Goal: Task Accomplishment & Management: Manage account settings

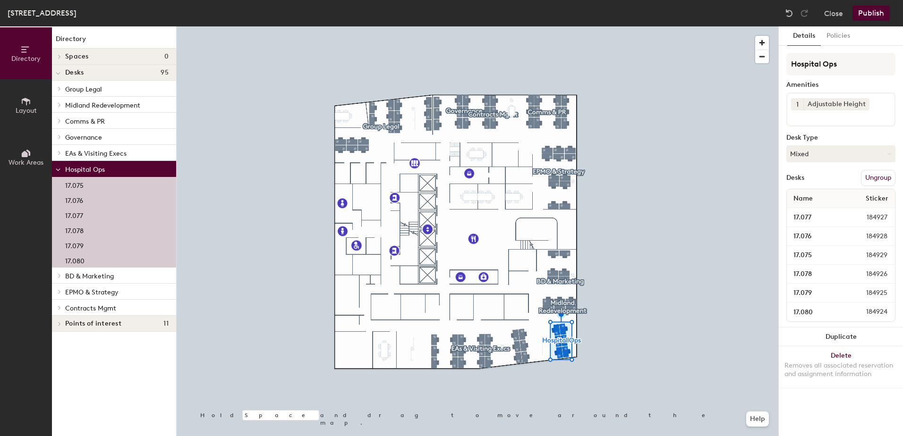
click at [58, 168] on span at bounding box center [58, 170] width 5 height 8
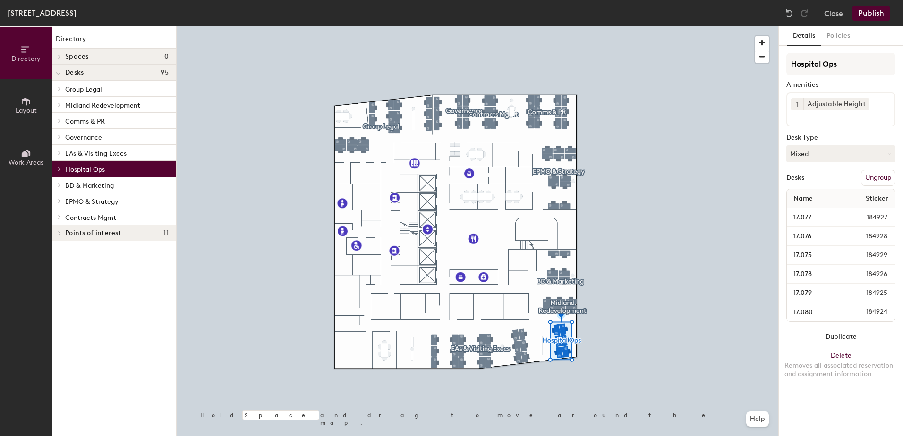
click at [58, 168] on icon at bounding box center [60, 169] width 4 height 5
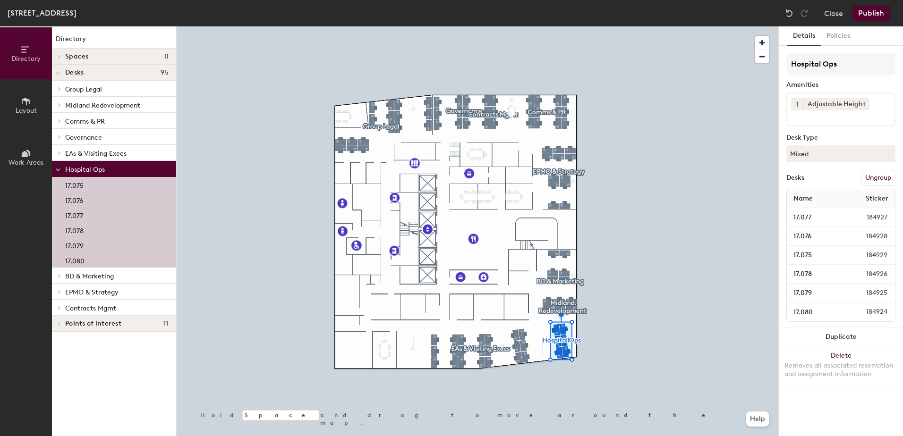
click at [24, 111] on span "Layout" at bounding box center [26, 111] width 21 height 8
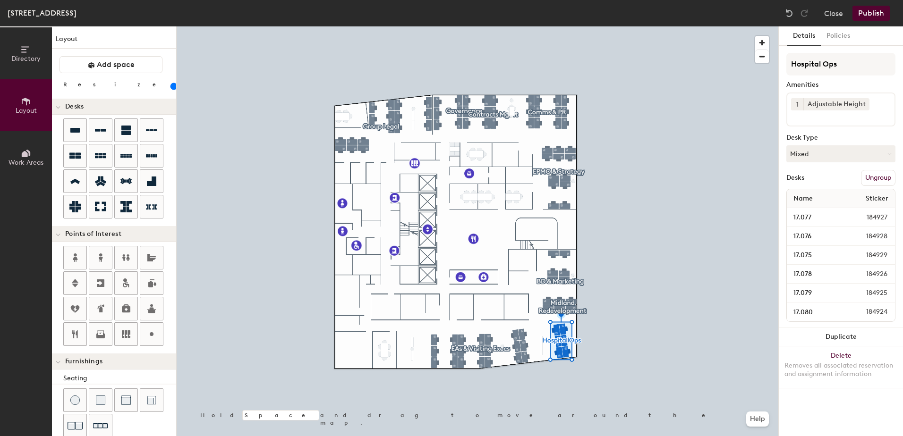
click at [26, 163] on span "Work Areas" at bounding box center [26, 163] width 35 height 8
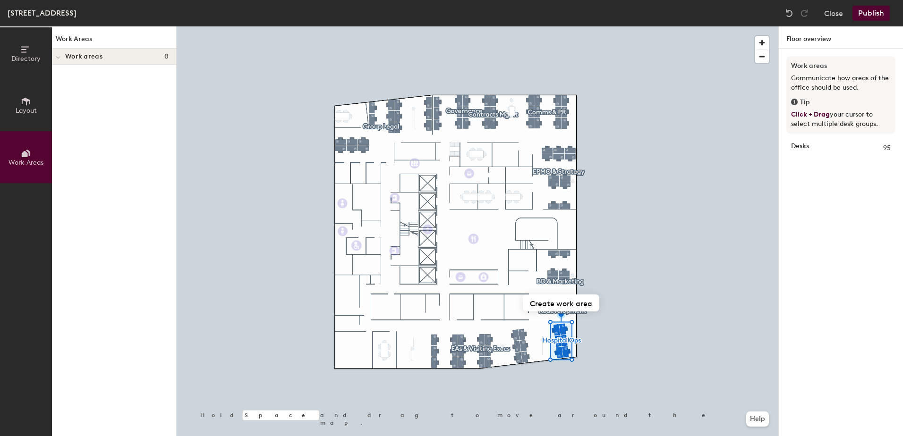
click at [24, 104] on icon at bounding box center [26, 101] width 10 height 10
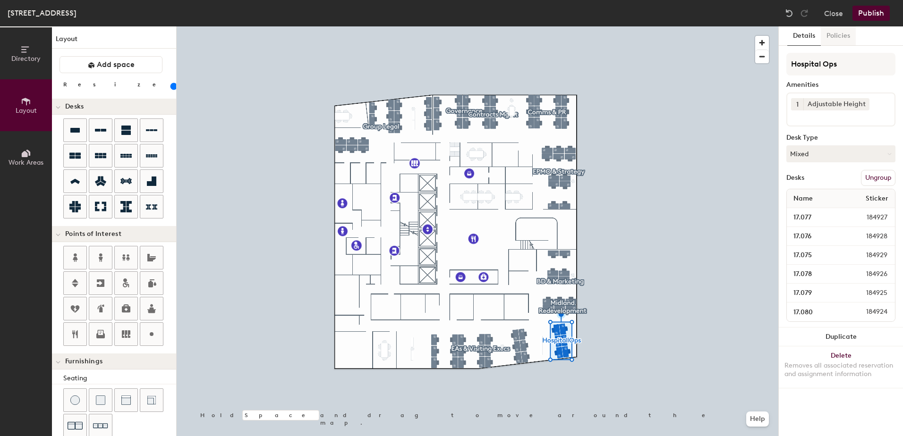
click at [842, 37] on button "Policies" at bounding box center [838, 35] width 35 height 19
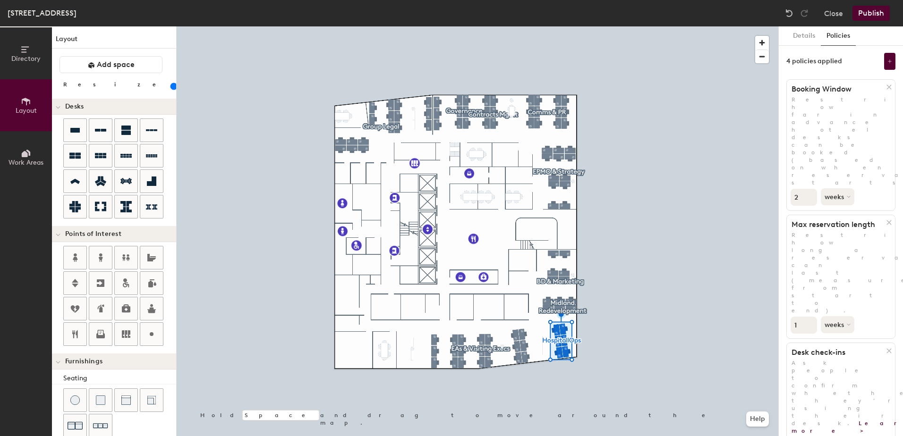
click at [774, 193] on div "Directory Layout Work Areas Layout Add space Resize Desks Points of Interest Fu…" at bounding box center [451, 231] width 903 height 410
type input "2"
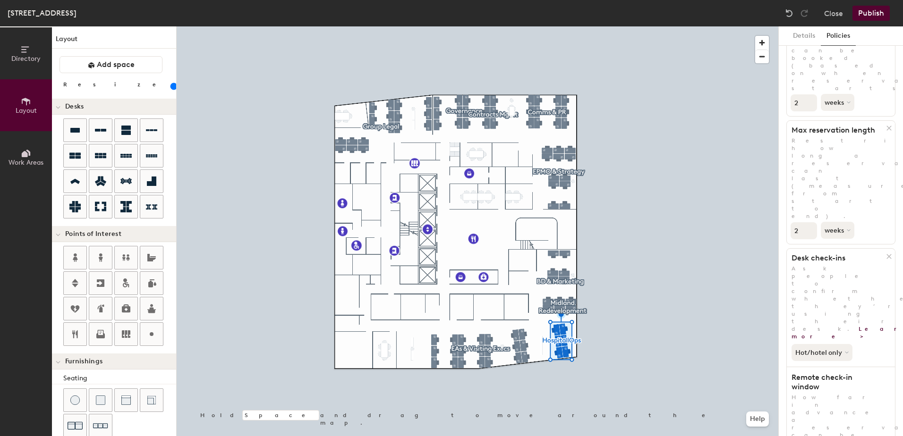
scroll to position [112, 0]
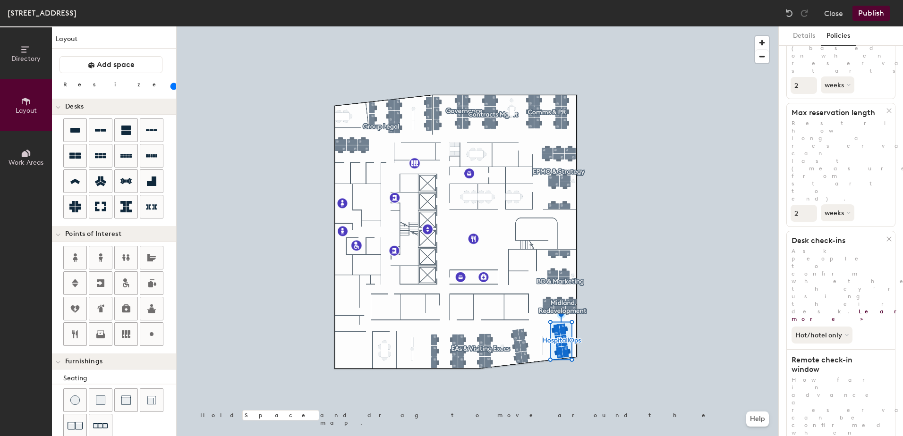
click at [874, 16] on button "Publish" at bounding box center [871, 13] width 37 height 15
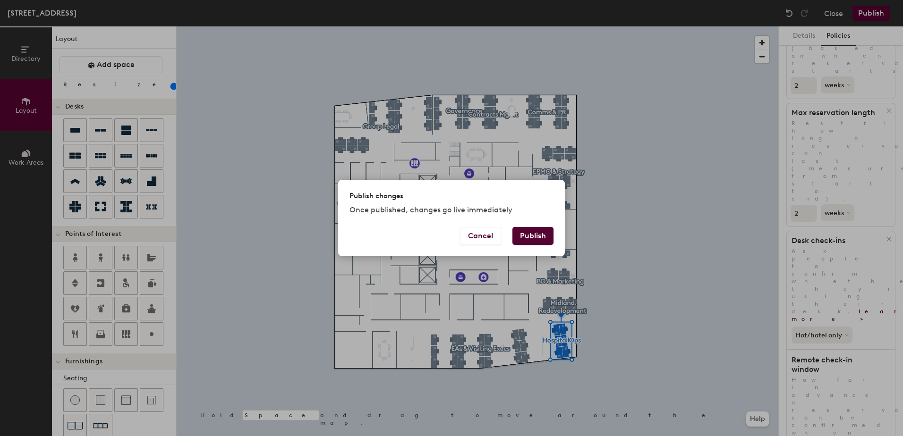
click at [532, 236] on button "Publish" at bounding box center [533, 236] width 41 height 18
type input "20"
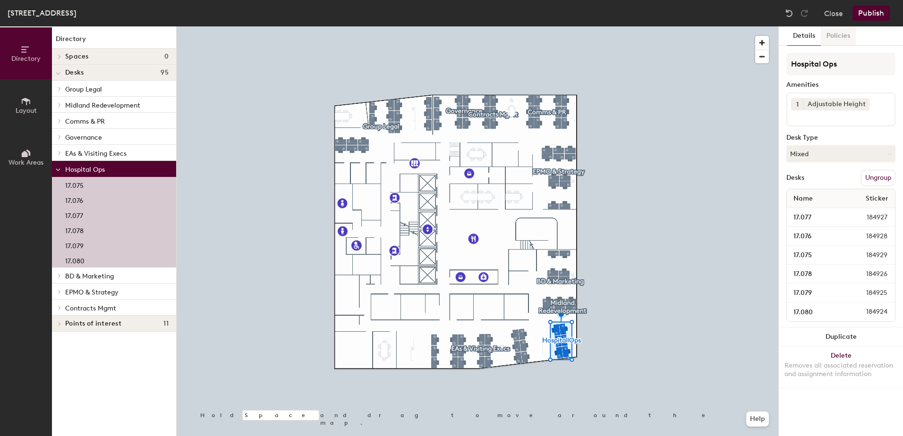
click at [838, 37] on button "Policies" at bounding box center [838, 35] width 35 height 19
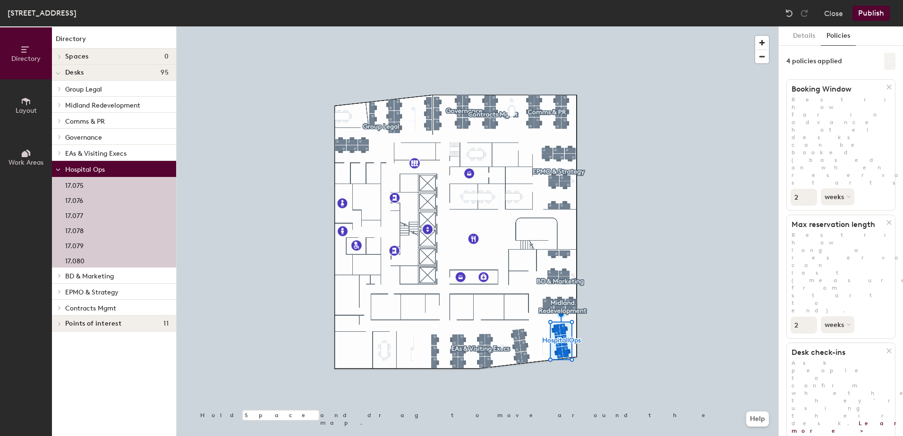
click at [888, 60] on icon at bounding box center [890, 61] width 5 height 5
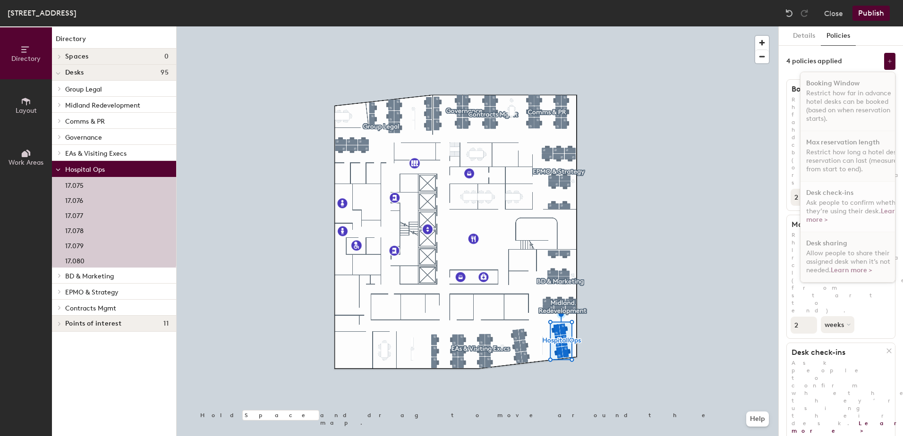
scroll to position [112, 0]
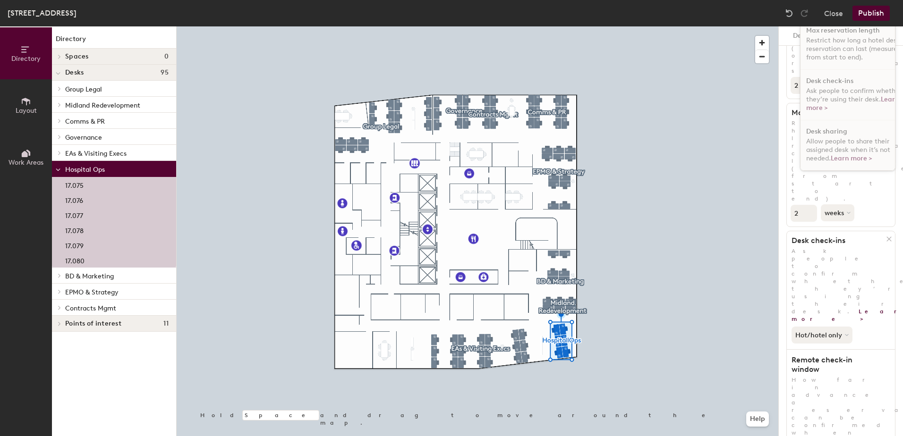
click at [687, 26] on div at bounding box center [478, 26] width 602 height 0
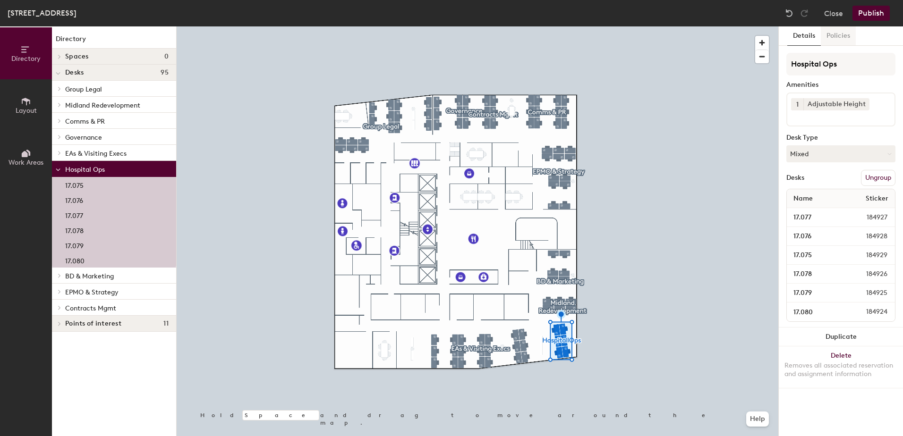
drag, startPoint x: 159, startPoint y: 96, endPoint x: 834, endPoint y: 36, distance: 677.2
click at [834, 36] on button "Policies" at bounding box center [838, 35] width 35 height 19
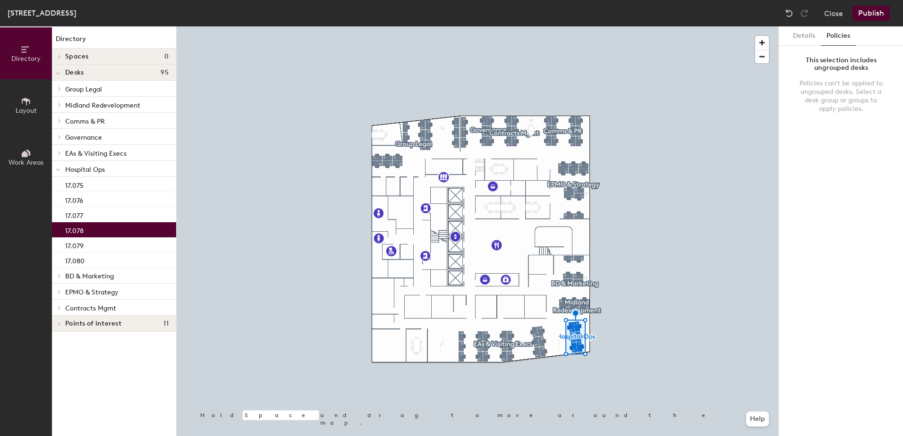
scroll to position [0, 0]
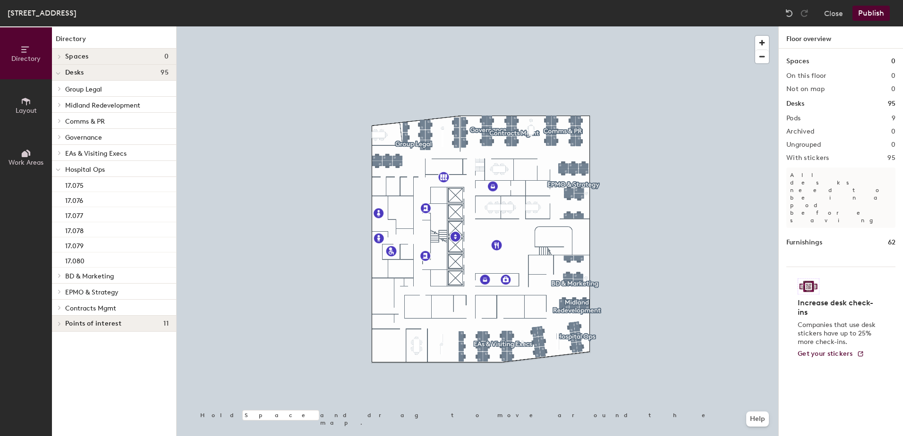
click at [574, 26] on div at bounding box center [478, 26] width 602 height 0
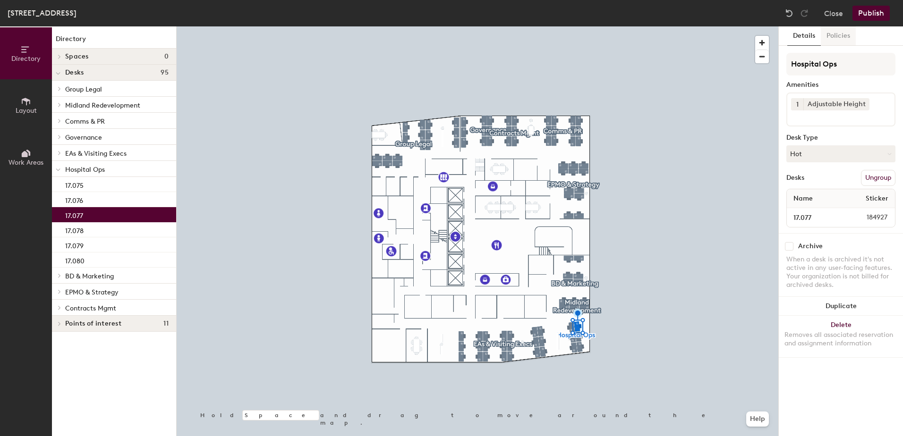
click at [835, 37] on button "Policies" at bounding box center [838, 35] width 35 height 19
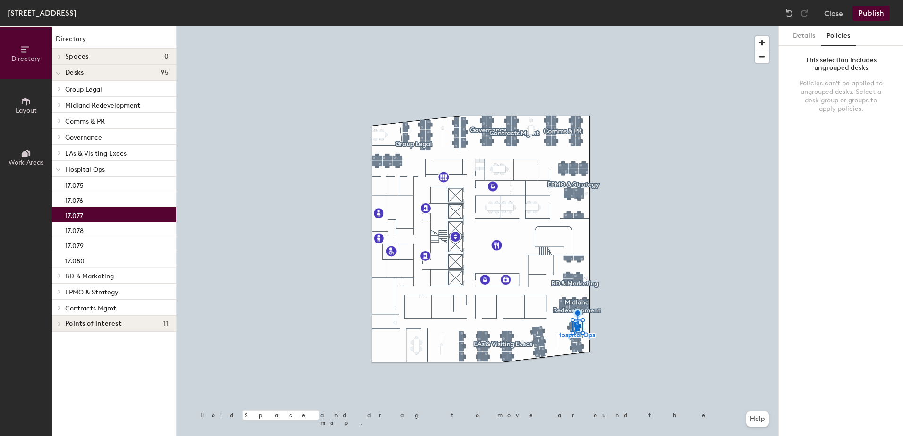
click at [661, 26] on div at bounding box center [478, 26] width 602 height 0
